Goal: Complete application form

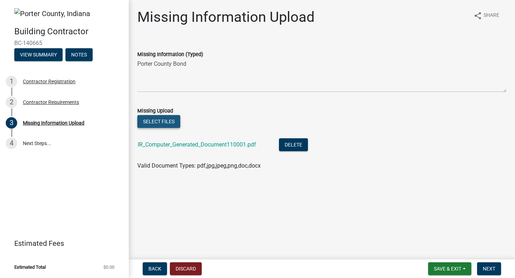
click at [160, 122] on button "Select files" at bounding box center [158, 121] width 43 height 13
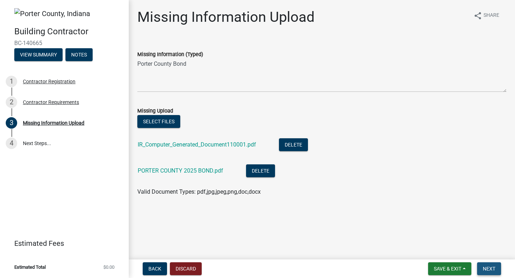
click at [490, 272] on button "Next" at bounding box center [489, 269] width 24 height 13
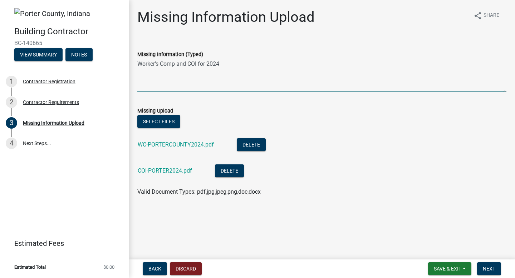
click at [215, 65] on textarea "Worker's Comp and COI for 2024" at bounding box center [321, 76] width 369 height 34
click at [221, 65] on textarea "Worker's Comp and COI for 2024" at bounding box center [321, 76] width 369 height 34
type textarea "Worker's Comp and COI for 2025"
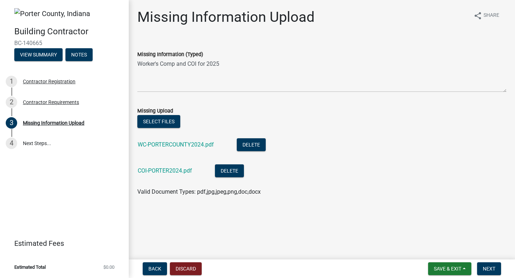
click at [240, 50] on div "Missing Information (Typed)" at bounding box center [321, 54] width 369 height 9
click at [236, 172] on button "Delete" at bounding box center [229, 171] width 29 height 13
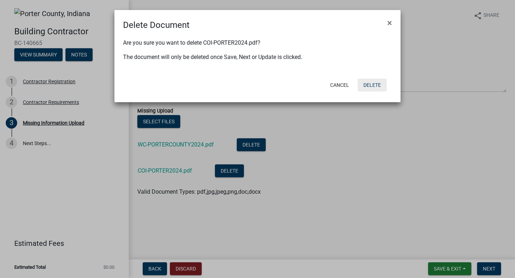
click at [377, 86] on button "Delete" at bounding box center [372, 85] width 29 height 13
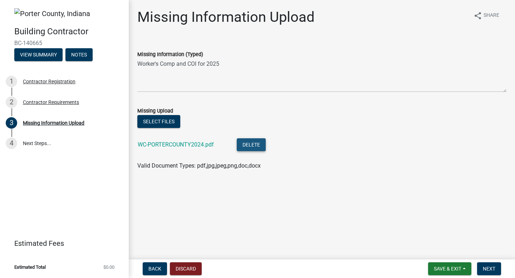
click at [259, 141] on button "Delete" at bounding box center [251, 144] width 29 height 13
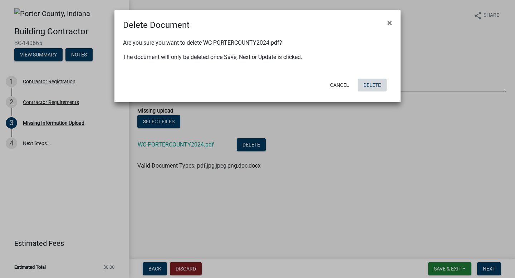
click at [368, 86] on button "Delete" at bounding box center [372, 85] width 29 height 13
